Goal: Transaction & Acquisition: Book appointment/travel/reservation

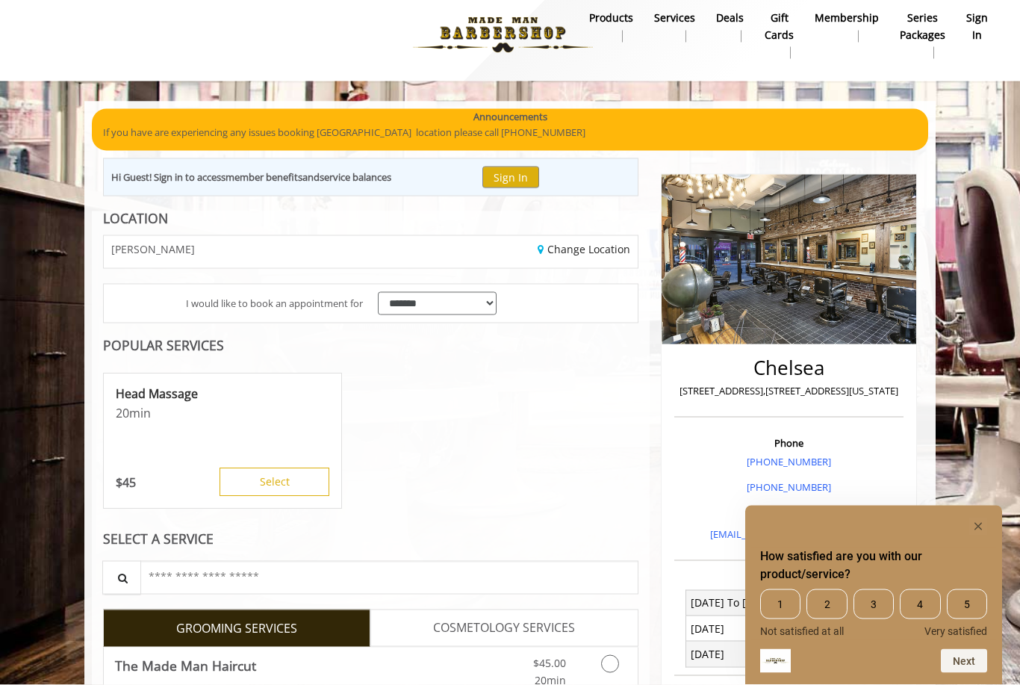
scroll to position [16, 0]
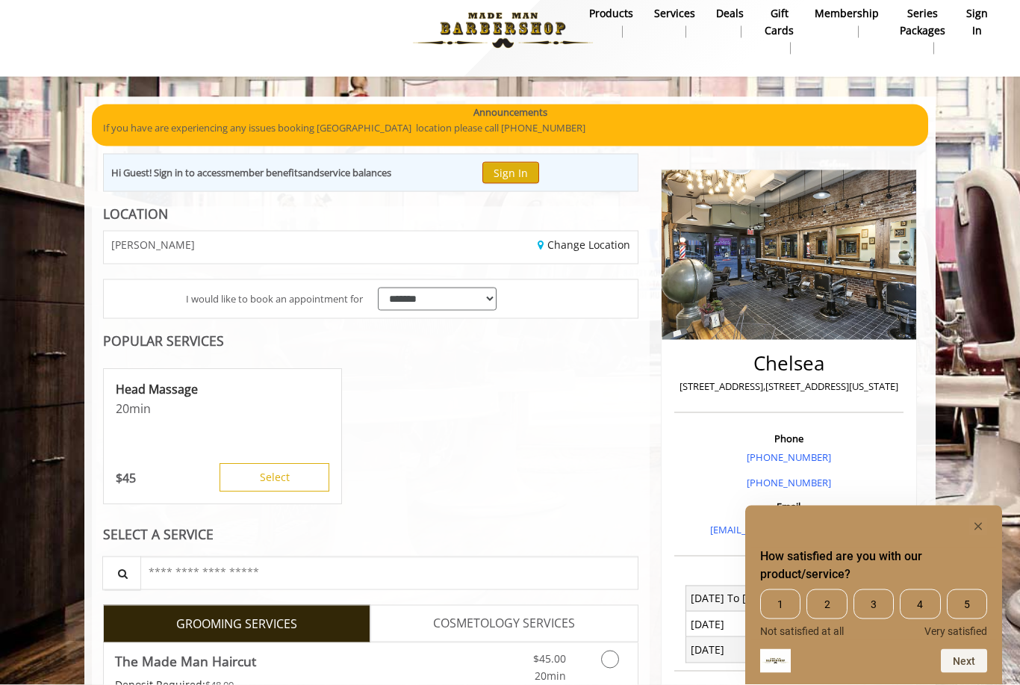
click at [531, 169] on button "Sign In" at bounding box center [510, 173] width 57 height 22
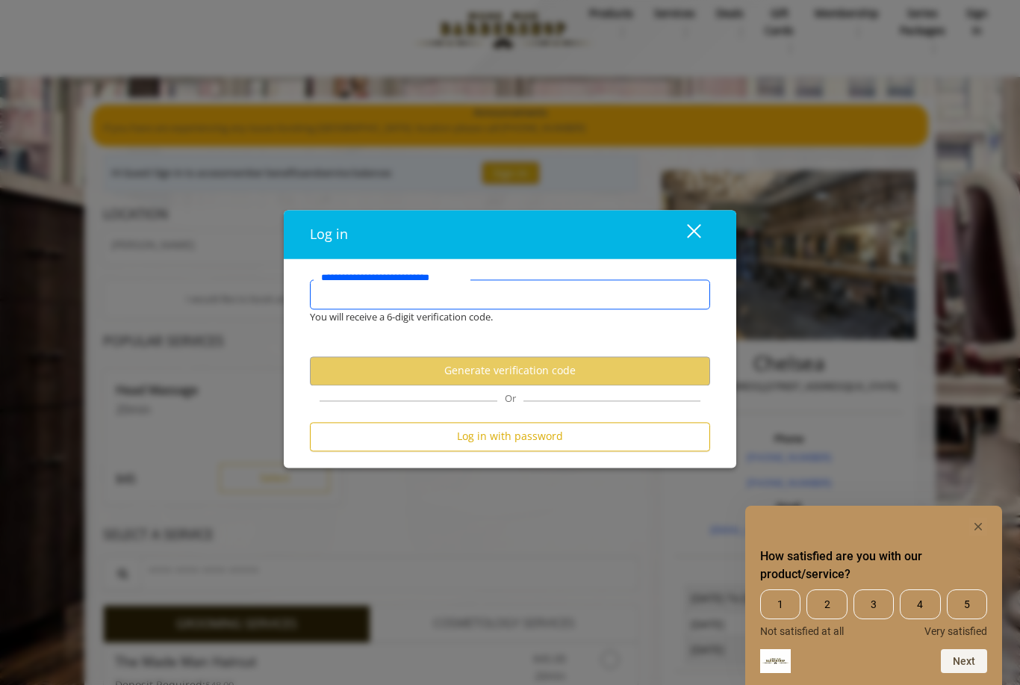
type input "**********"
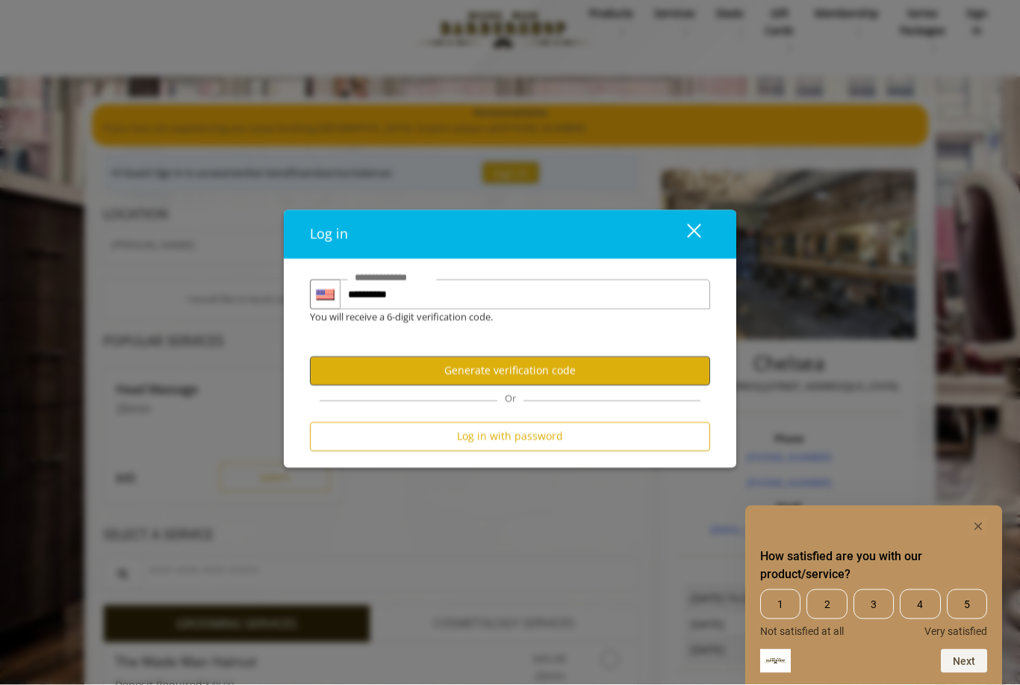
click at [561, 385] on button "Generate verification code" at bounding box center [510, 370] width 400 height 29
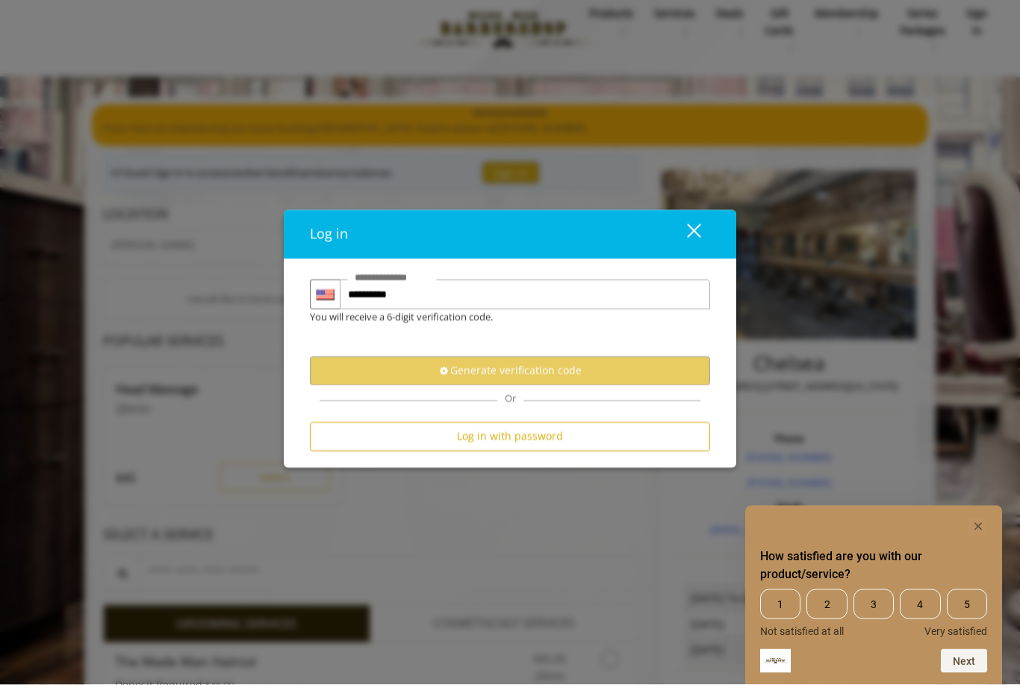
scroll to position [16, 0]
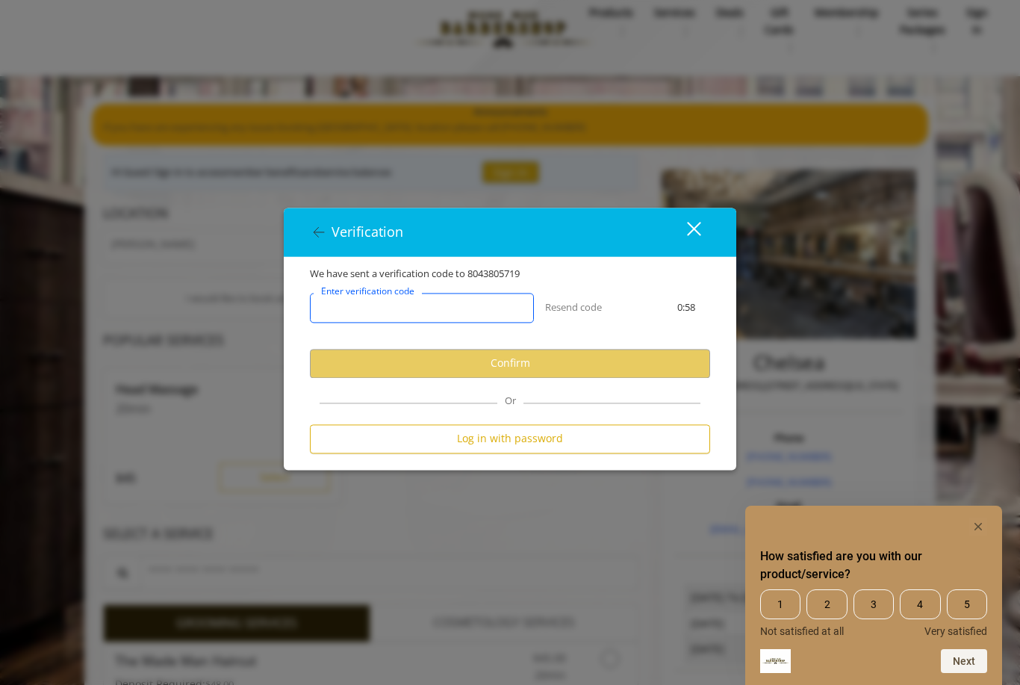
click at [479, 319] on input "Enter verification code" at bounding box center [422, 308] width 224 height 30
type input "******"
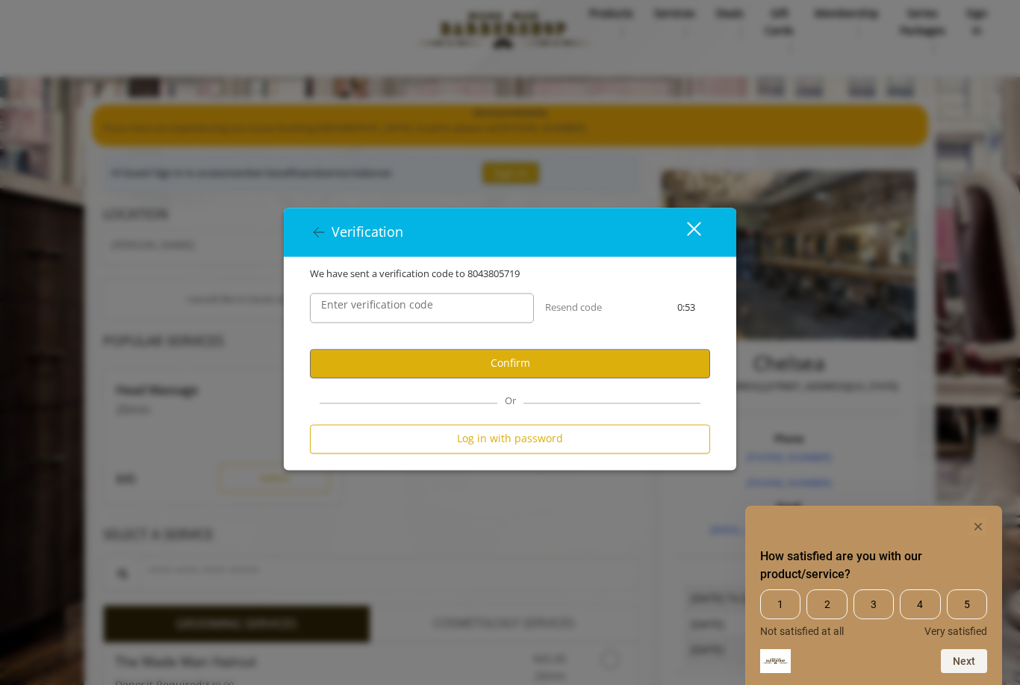
scroll to position [16, 0]
click at [534, 378] on button "Confirm" at bounding box center [510, 363] width 400 height 29
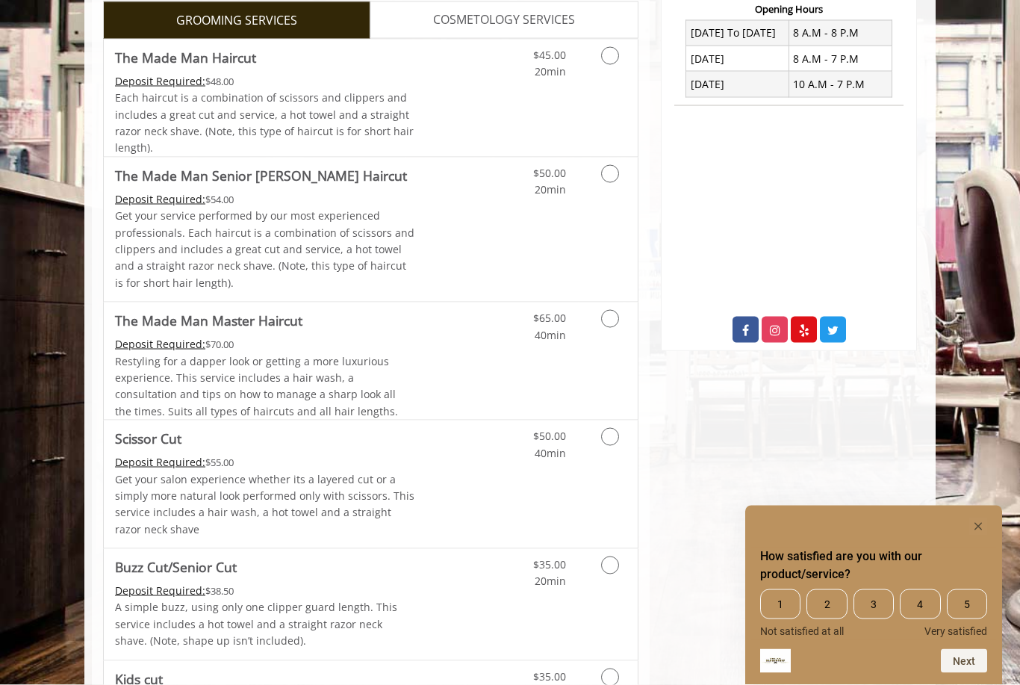
scroll to position [582, 0]
click at [606, 434] on icon "Grooming services" at bounding box center [610, 436] width 18 height 18
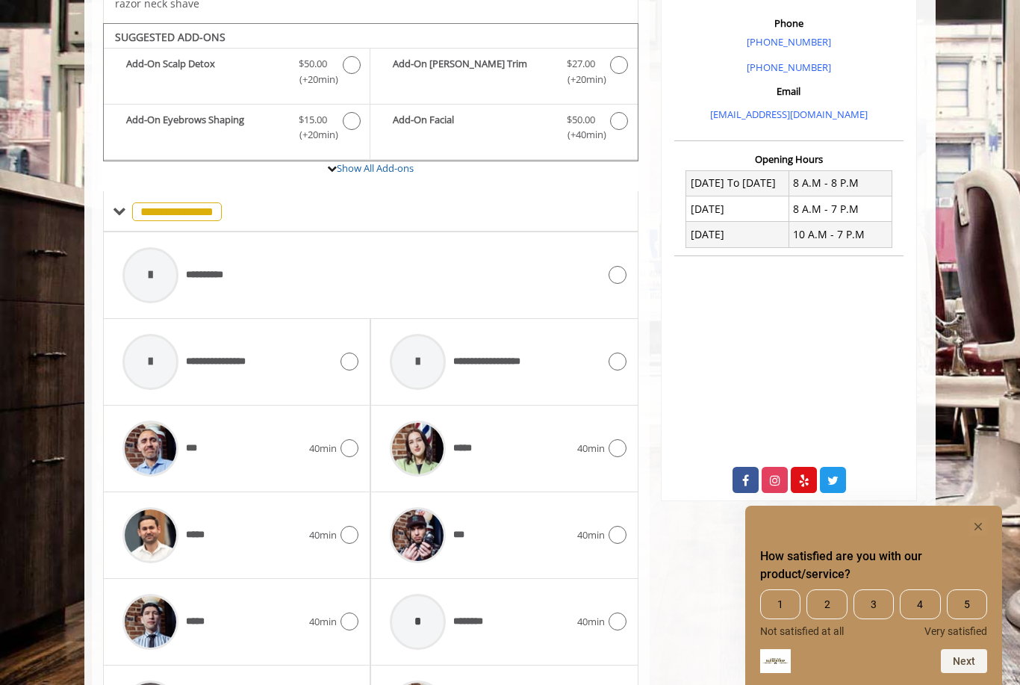
scroll to position [450, 0]
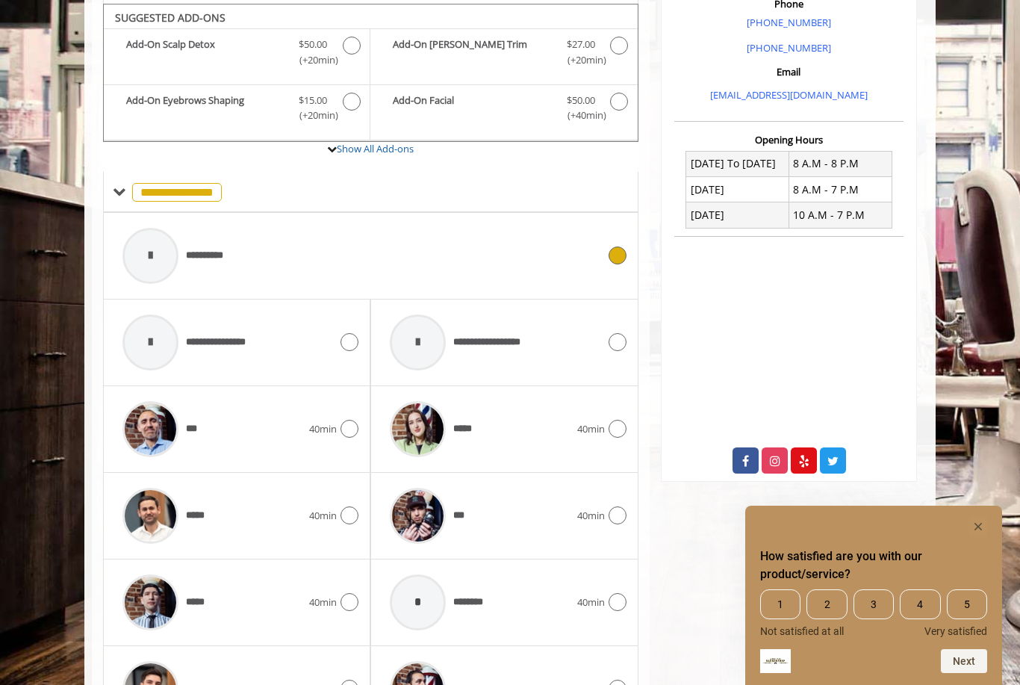
click at [150, 263] on div at bounding box center [150, 256] width 56 height 56
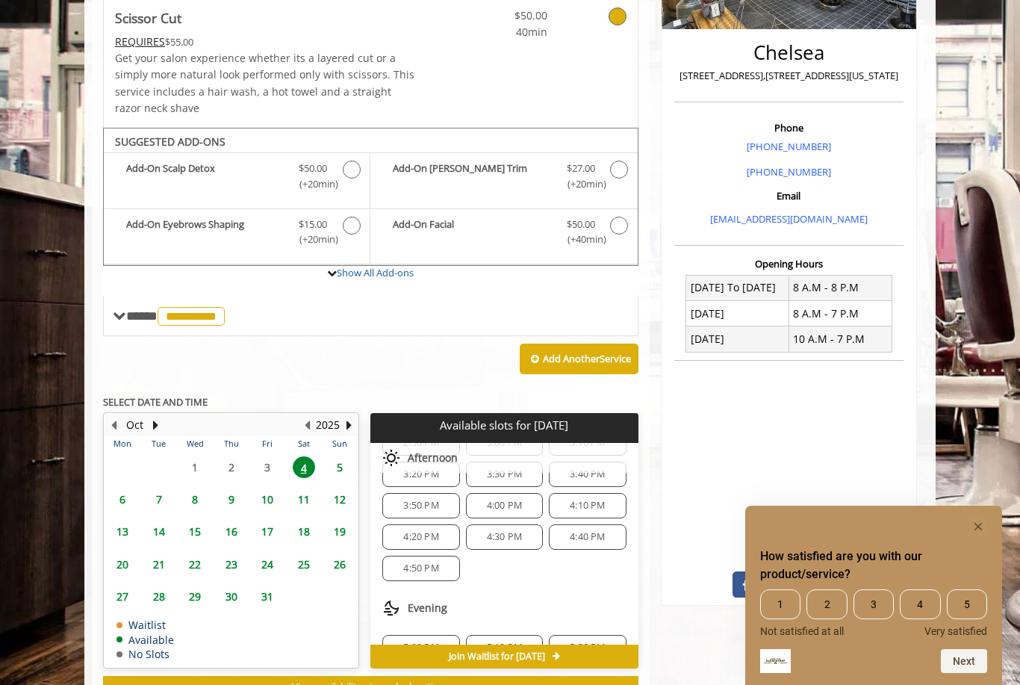
scroll to position [93, 0]
click at [514, 523] on span "4:30 PM" at bounding box center [504, 529] width 35 height 12
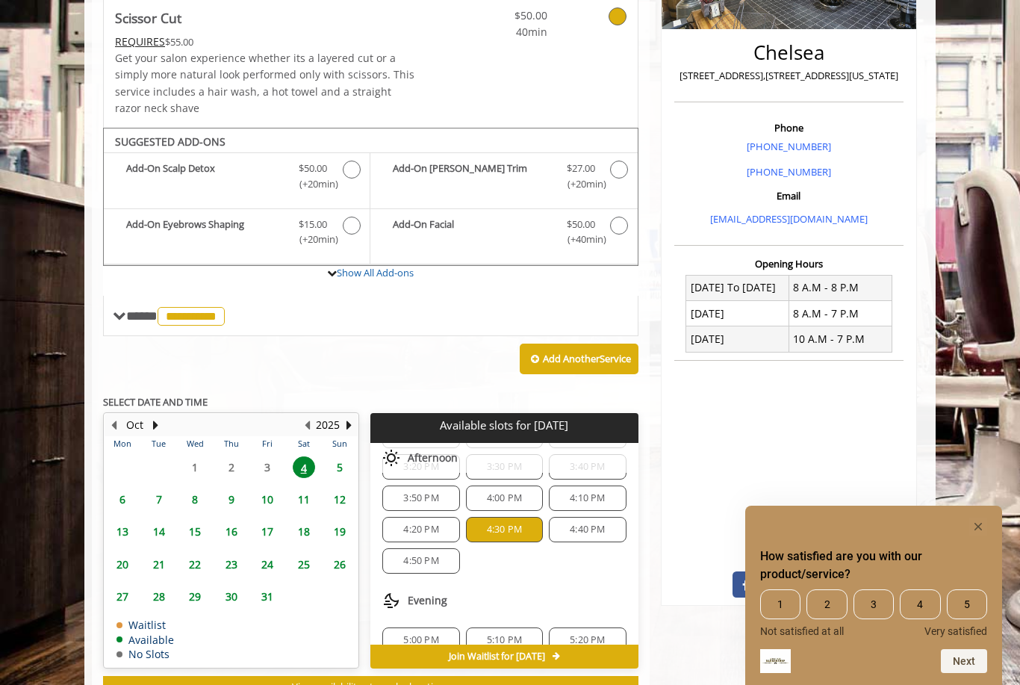
scroll to position [592, 0]
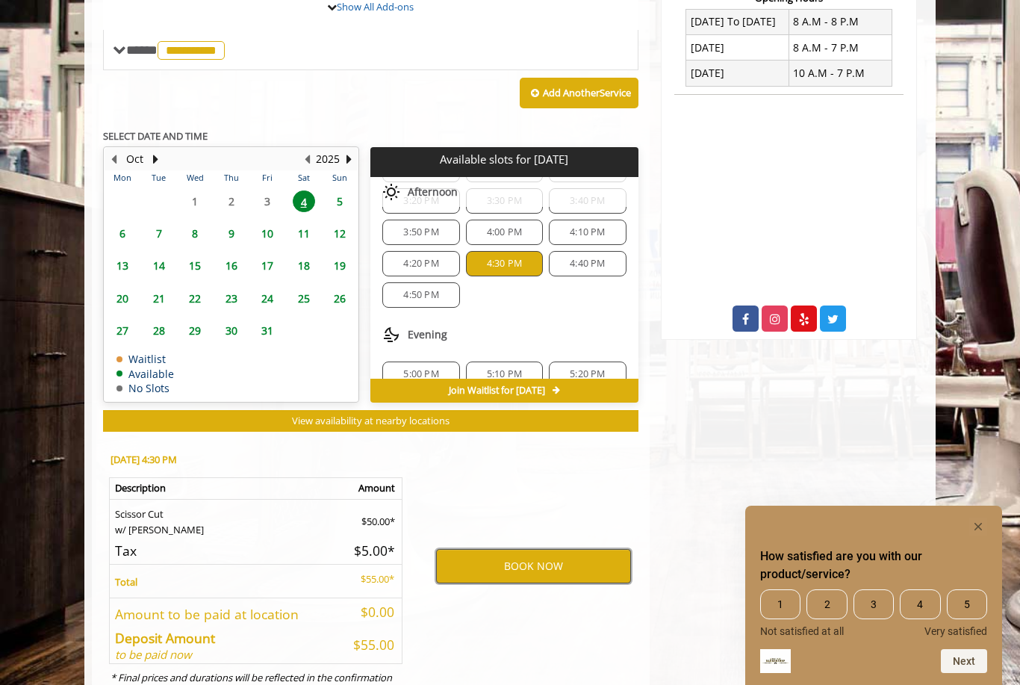
click at [537, 551] on button "BOOK NOW" at bounding box center [533, 566] width 195 height 34
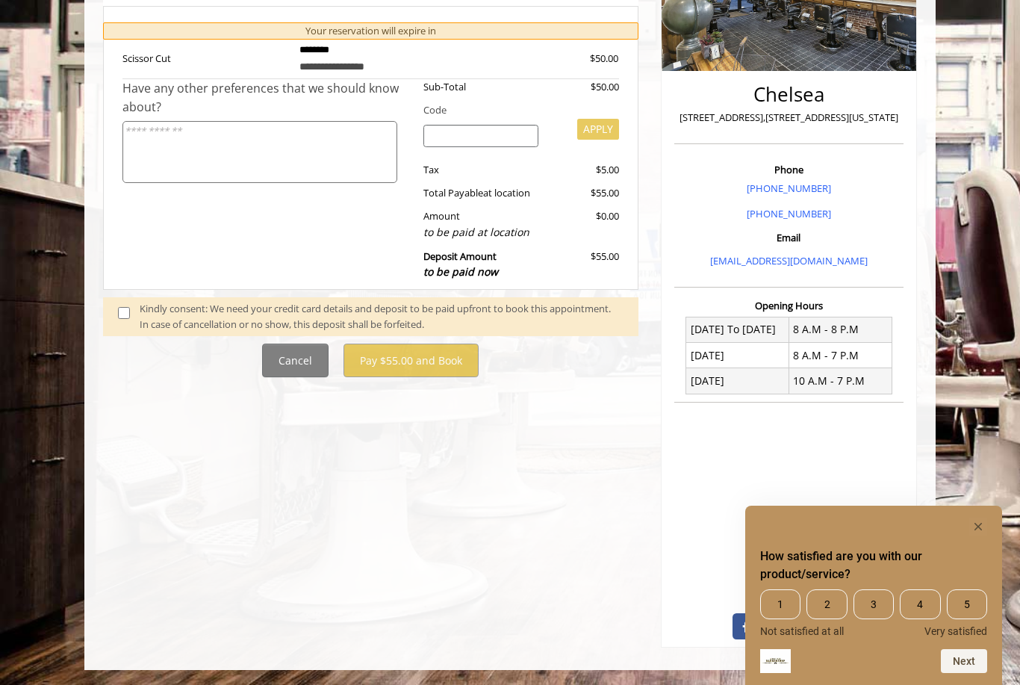
scroll to position [0, 0]
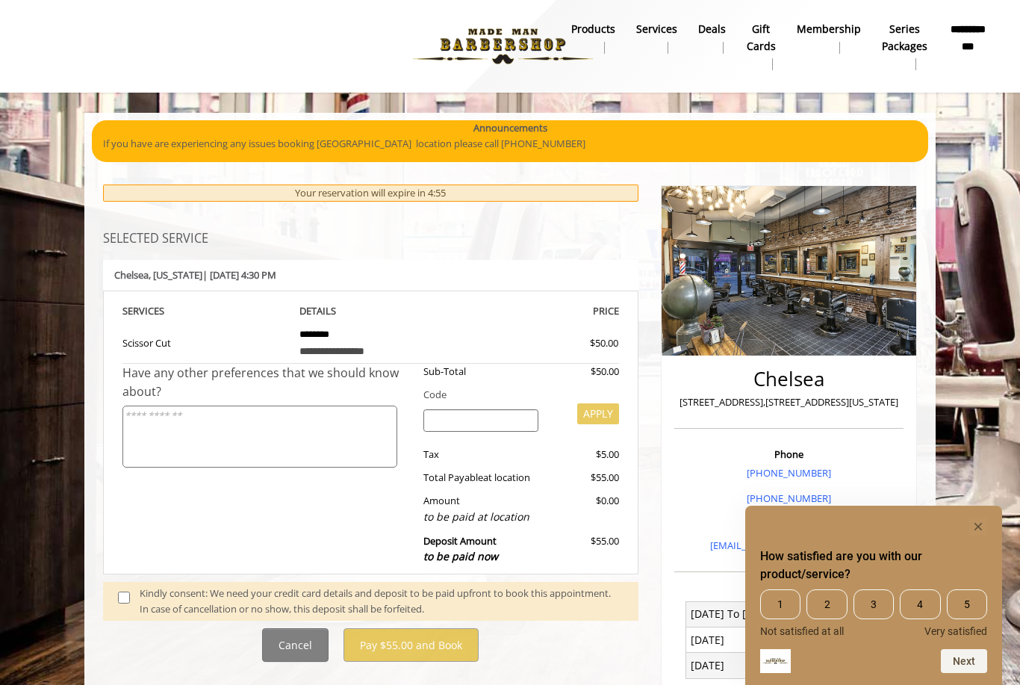
click at [437, 590] on div "Kindly consent: We need your credit card details and deposit to be paid upfront…" at bounding box center [382, 600] width 484 height 31
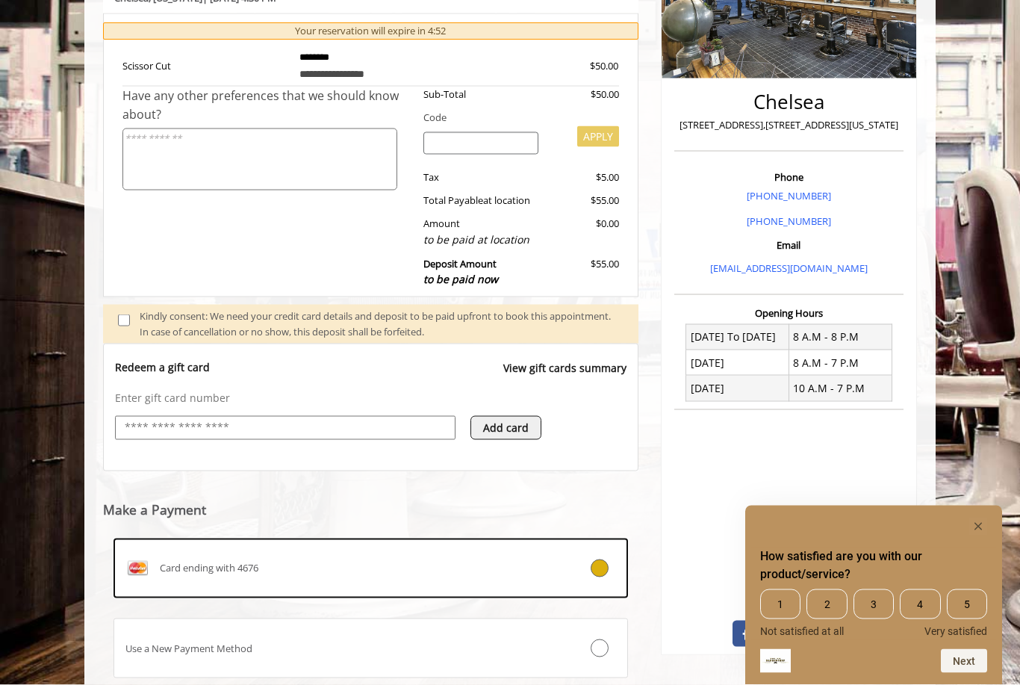
scroll to position [322, 0]
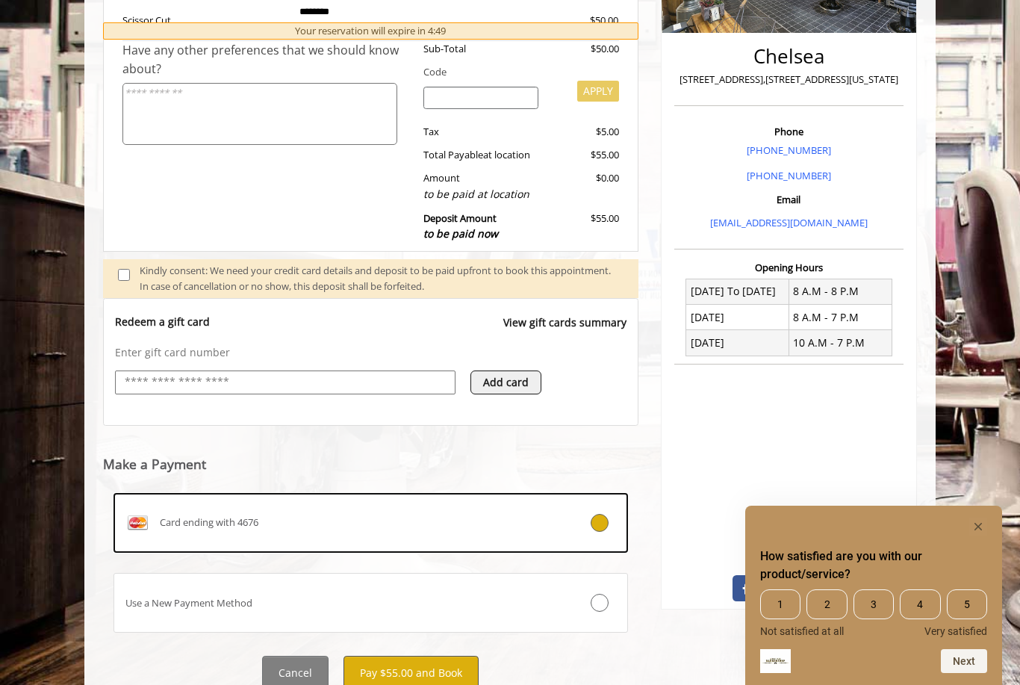
click at [443, 664] on button "Pay $55.00 and Book" at bounding box center [410, 672] width 135 height 34
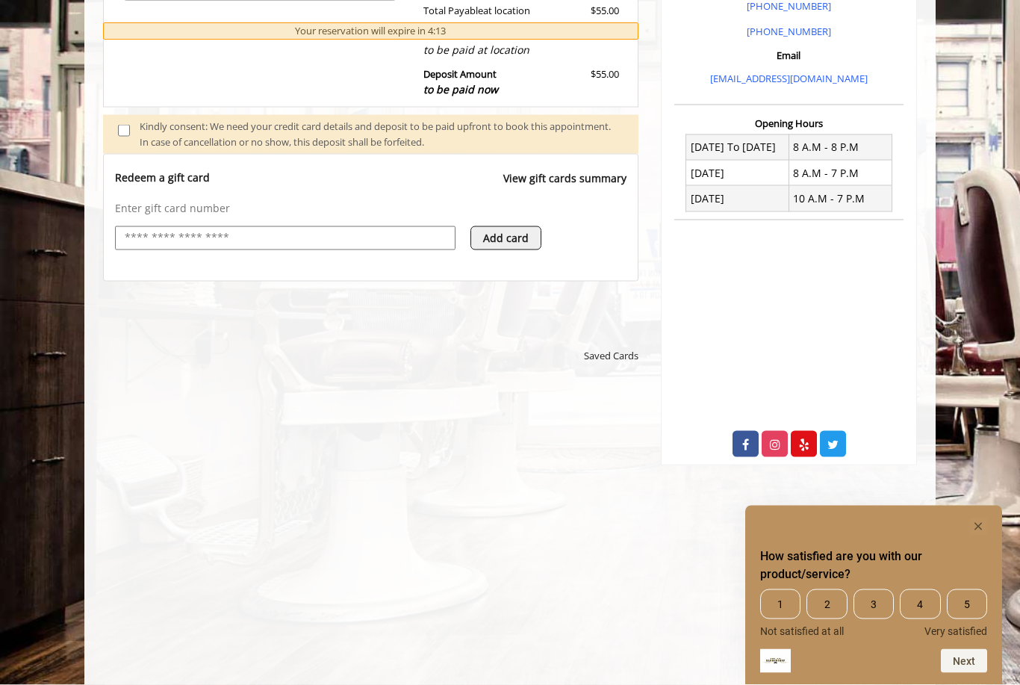
scroll to position [467, 0]
